Goal: Information Seeking & Learning: Compare options

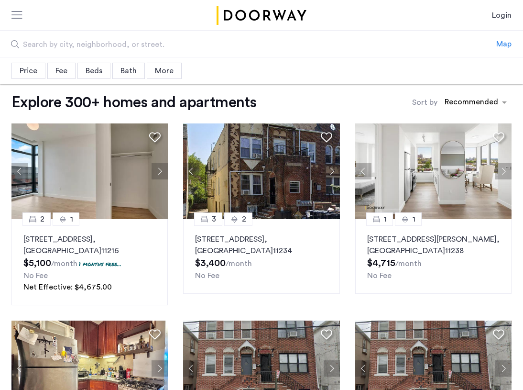
click at [178, 74] on div "More" at bounding box center [164, 71] width 35 height 16
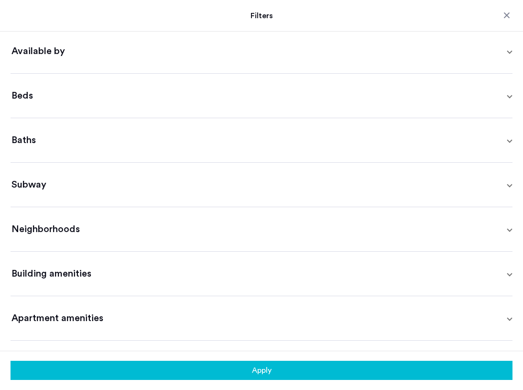
scroll to position [168, 0]
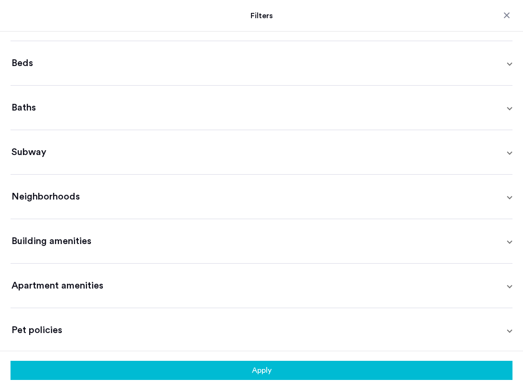
click at [100, 246] on mat-expansion-panel-header "Building amenities" at bounding box center [262, 241] width 502 height 44
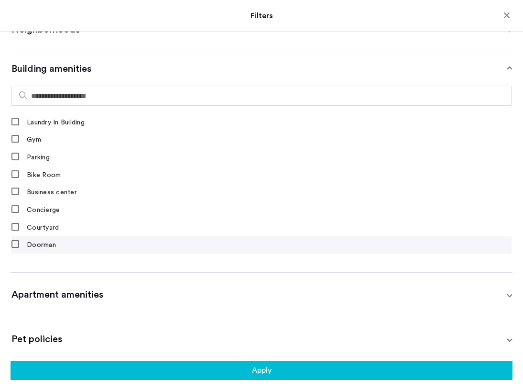
scroll to position [344, 0]
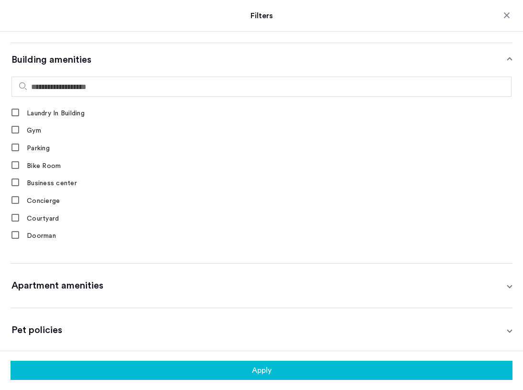
click at [99, 299] on mat-expansion-panel-header "Apartment amenities" at bounding box center [262, 285] width 502 height 44
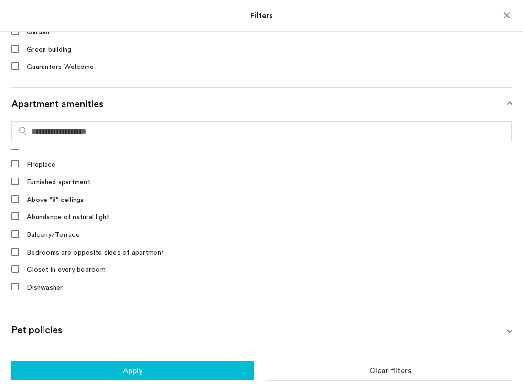
scroll to position [0, 0]
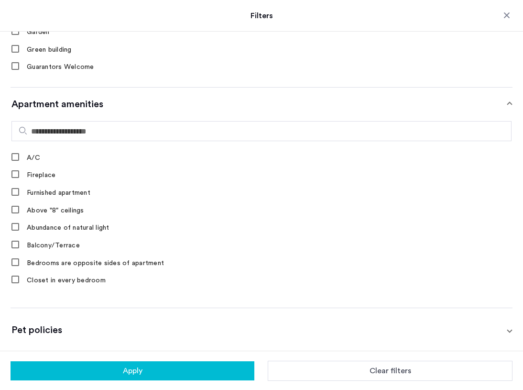
click at [206, 367] on button "Apply" at bounding box center [133, 370] width 244 height 19
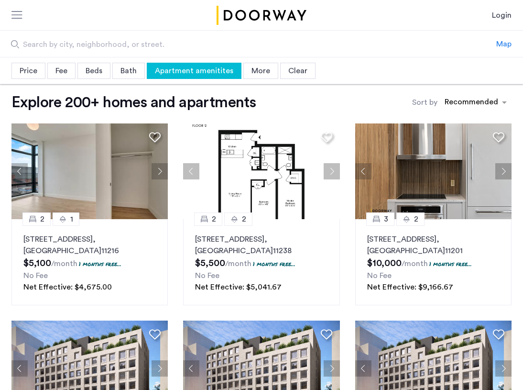
click at [505, 43] on div "Map" at bounding box center [503, 43] width 15 height 11
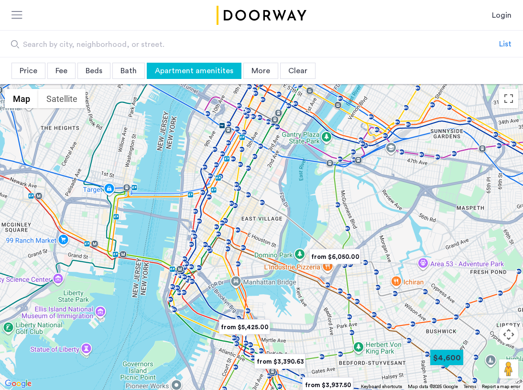
drag, startPoint x: 142, startPoint y: 262, endPoint x: 255, endPoint y: 405, distance: 182.4
click at [255, 389] on div "from $3,937.50 from $5,425.00 from $3,390.63 from $2,700.00 from $2,440.00 from…" at bounding box center [261, 236] width 523 height 305
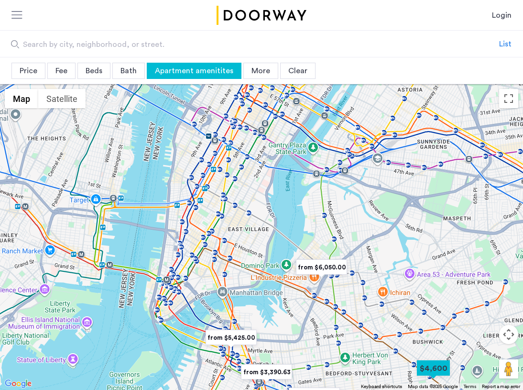
drag, startPoint x: 283, startPoint y: 173, endPoint x: 270, endPoint y: 185, distance: 17.3
click at [270, 185] on div at bounding box center [261, 236] width 523 height 305
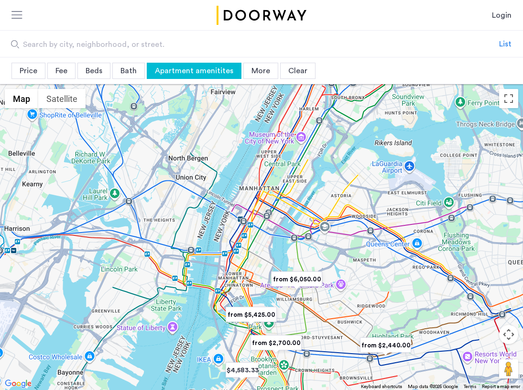
drag, startPoint x: 317, startPoint y: 162, endPoint x: 298, endPoint y: 201, distance: 43.0
click at [298, 201] on div at bounding box center [261, 236] width 523 height 305
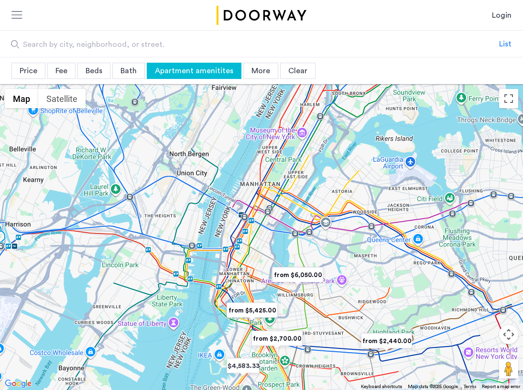
click at [274, 339] on img "from $2,700.00" at bounding box center [277, 338] width 59 height 22
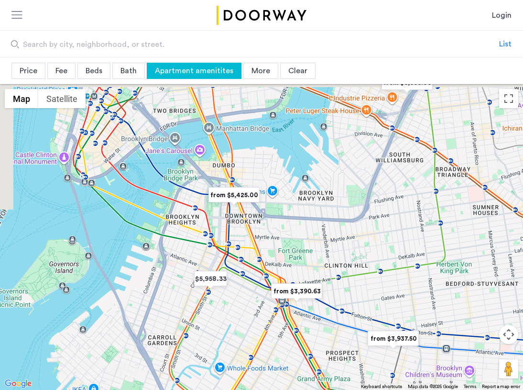
drag, startPoint x: 220, startPoint y: 135, endPoint x: 317, endPoint y: 320, distance: 209.1
click at [317, 320] on div at bounding box center [261, 236] width 523 height 305
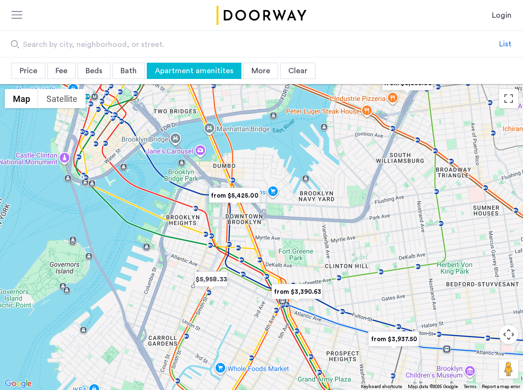
click at [282, 290] on img "from $3,390.63" at bounding box center [297, 292] width 59 height 22
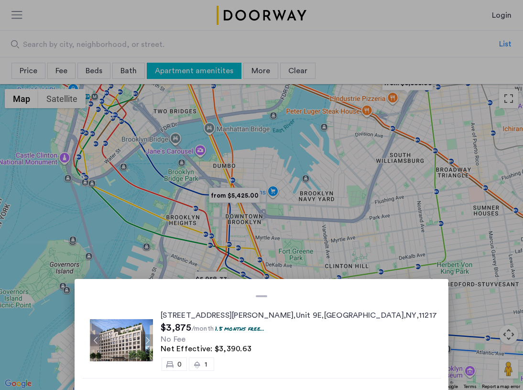
click at [153, 341] on button "Next apartment" at bounding box center [147, 340] width 12 height 12
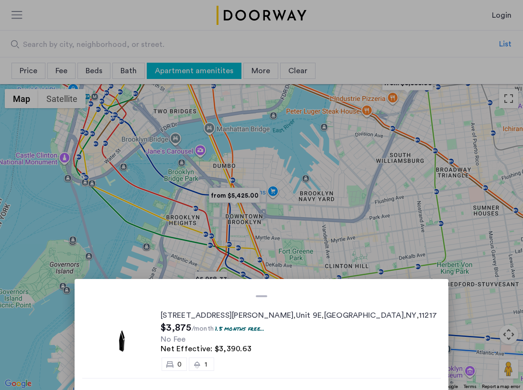
click at [153, 341] on img at bounding box center [121, 340] width 63 height 42
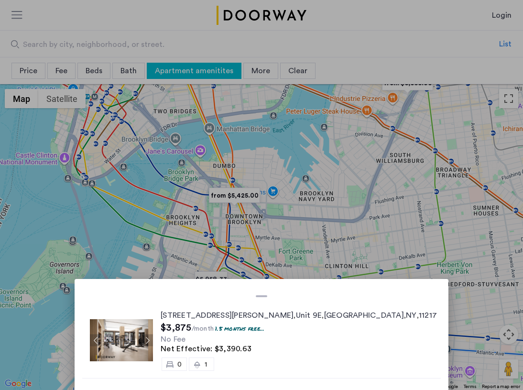
click at [153, 336] on button "Next apartment" at bounding box center [147, 340] width 12 height 12
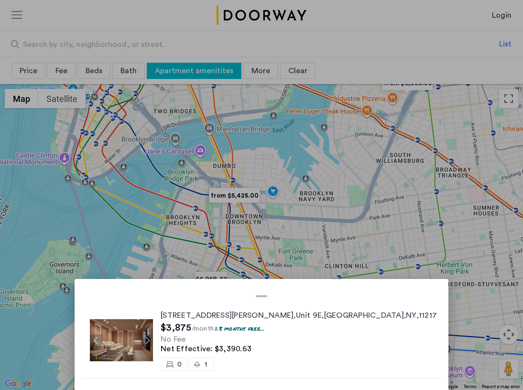
click at [338, 174] on div at bounding box center [261, 195] width 523 height 390
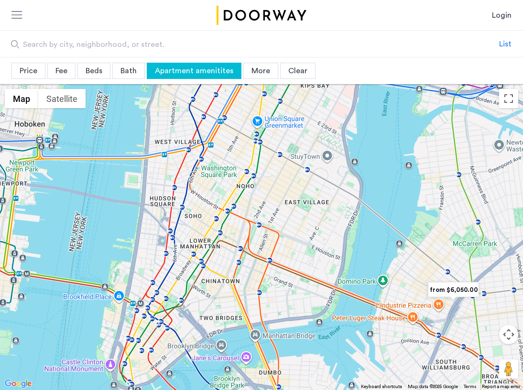
drag, startPoint x: 279, startPoint y: 141, endPoint x: 325, endPoint y: 349, distance: 213.4
click at [325, 349] on div at bounding box center [261, 236] width 523 height 305
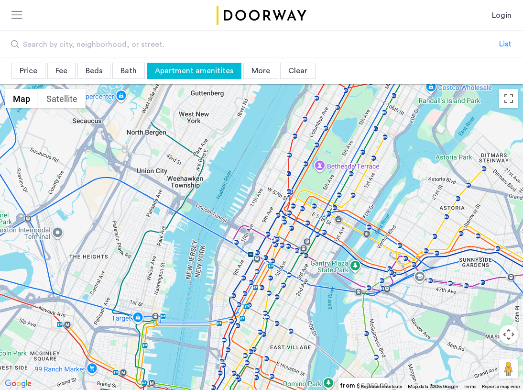
drag, startPoint x: 306, startPoint y: 157, endPoint x: 312, endPoint y: 301, distance: 143.5
click at [310, 323] on div at bounding box center [261, 236] width 523 height 305
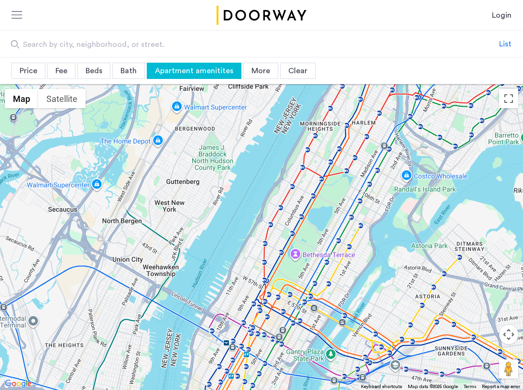
drag, startPoint x: 347, startPoint y: 141, endPoint x: 324, endPoint y: 227, distance: 89.0
click at [324, 227] on div at bounding box center [261, 236] width 523 height 305
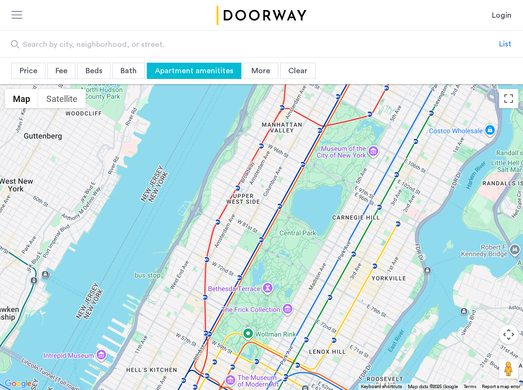
click at [260, 10] on img "Cazamio Logo" at bounding box center [262, 15] width 94 height 19
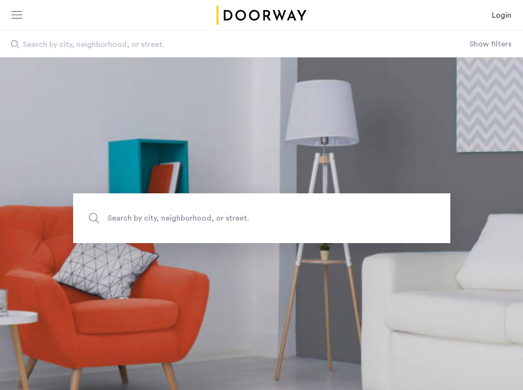
click at [17, 18] on div at bounding box center [17, 16] width 12 height 10
